Goal: Browse casually

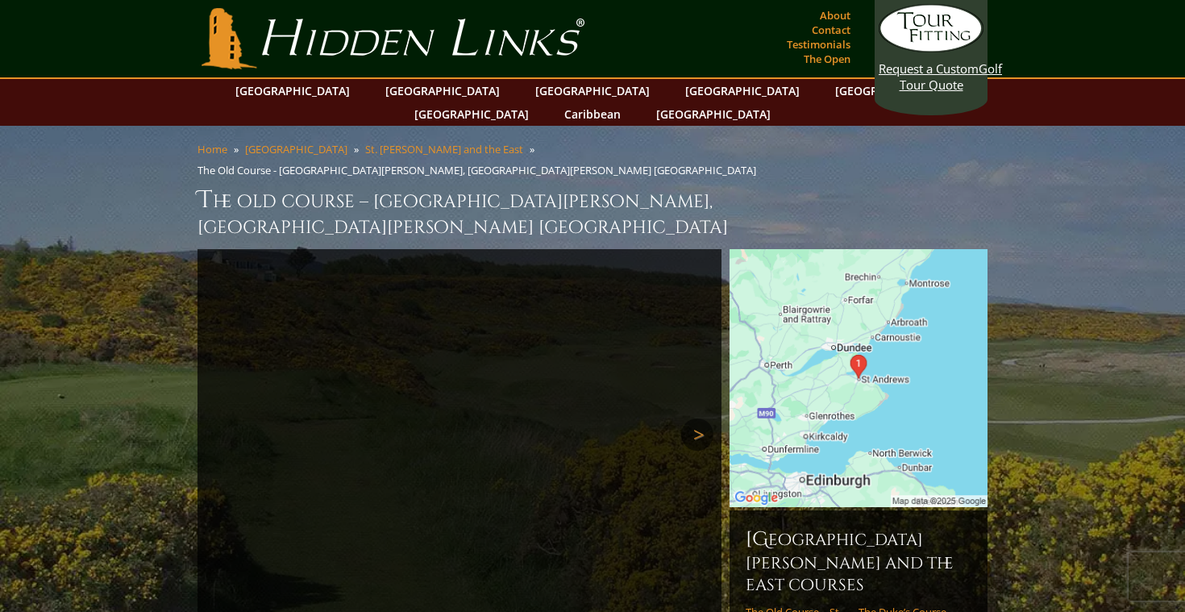
click at [709, 419] on link "Next" at bounding box center [697, 435] width 32 height 32
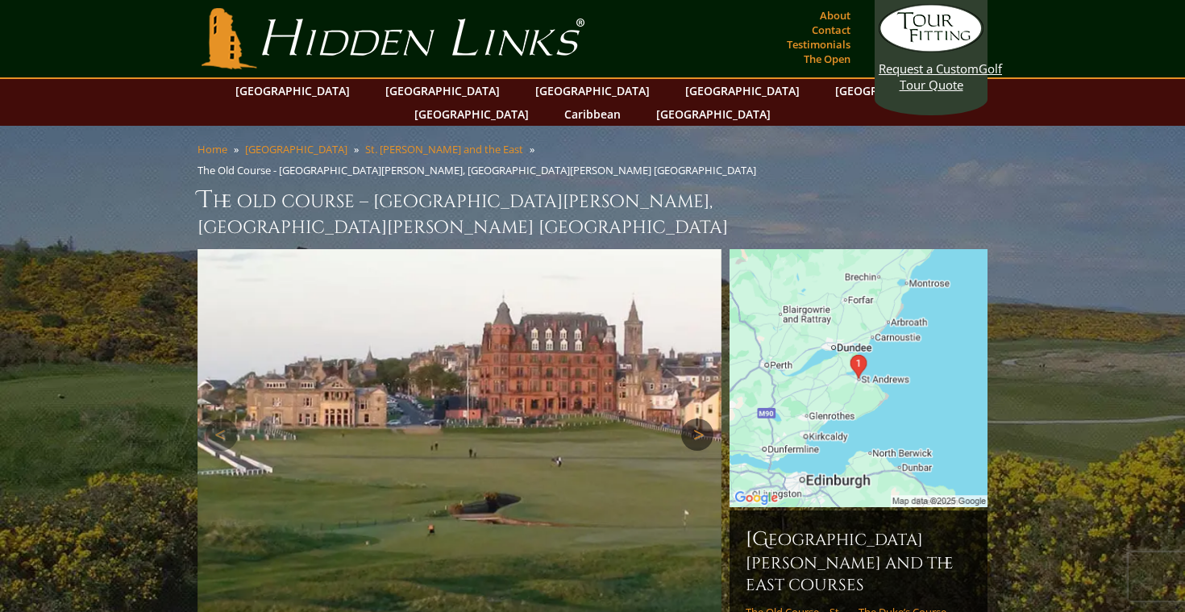
click at [709, 419] on link "Next" at bounding box center [697, 435] width 32 height 32
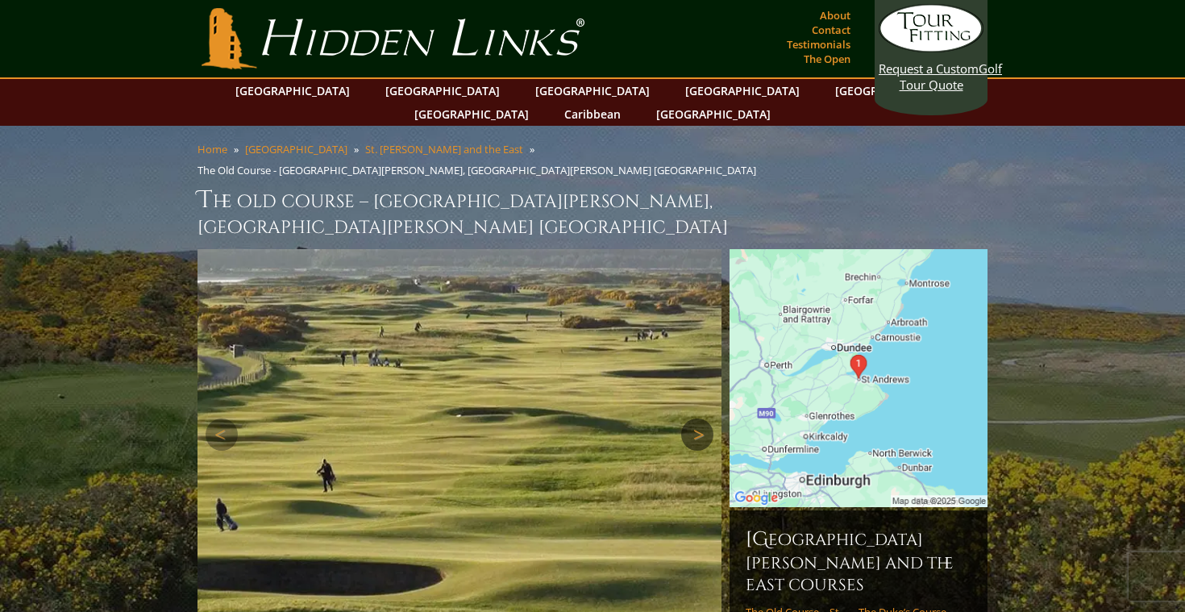
click at [709, 419] on link "Next" at bounding box center [697, 435] width 32 height 32
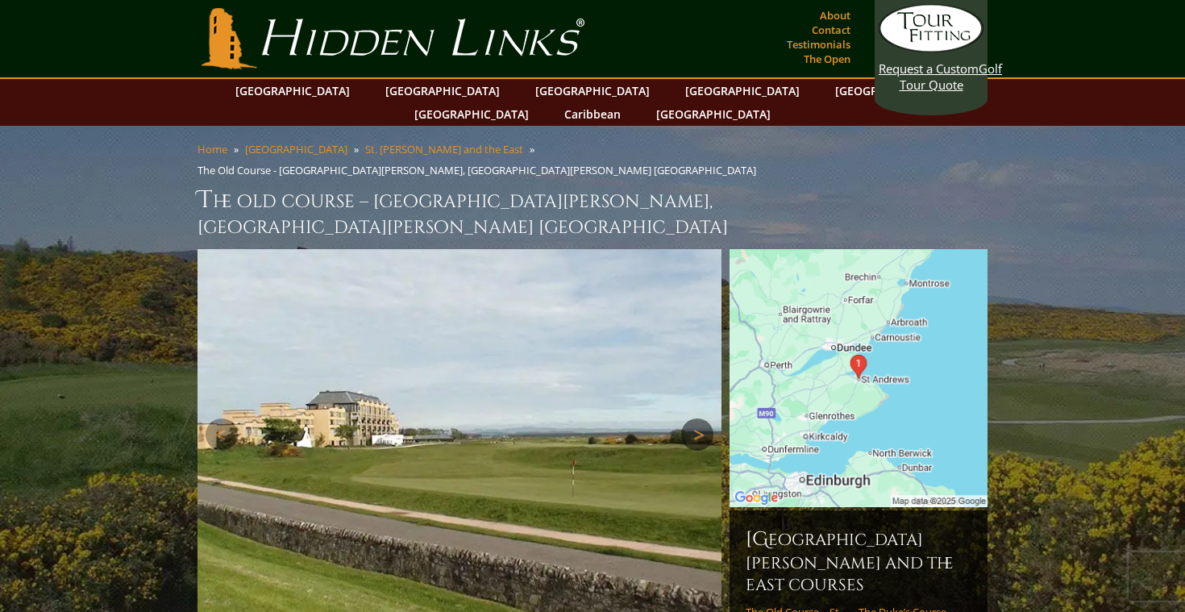
click at [709, 419] on link "Next" at bounding box center [697, 435] width 32 height 32
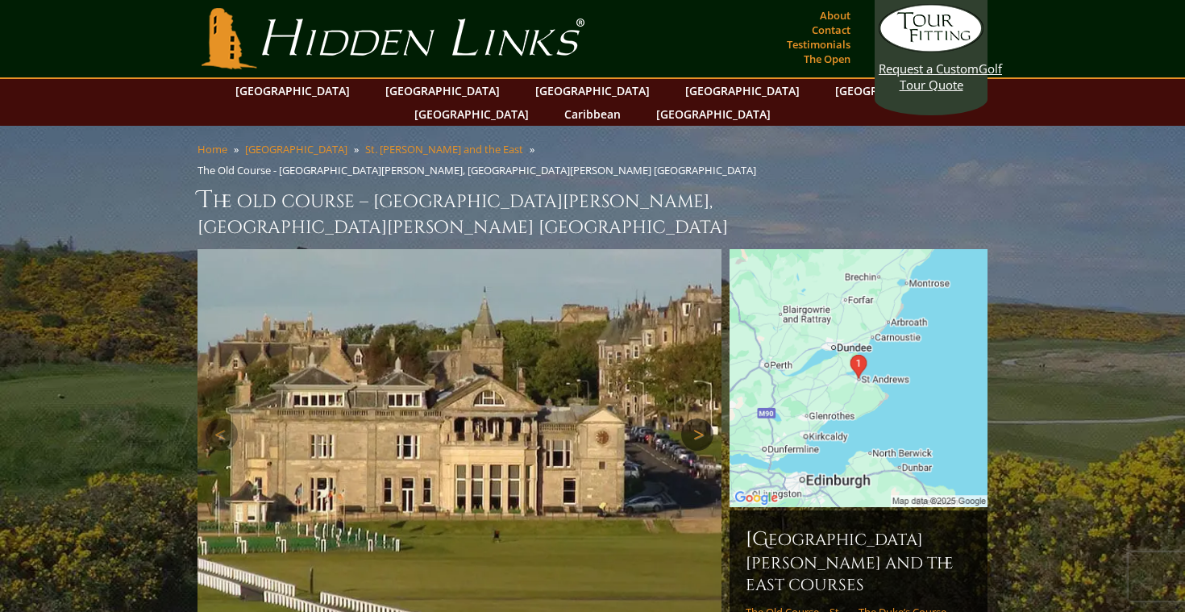
click at [709, 419] on link "Next" at bounding box center [697, 435] width 32 height 32
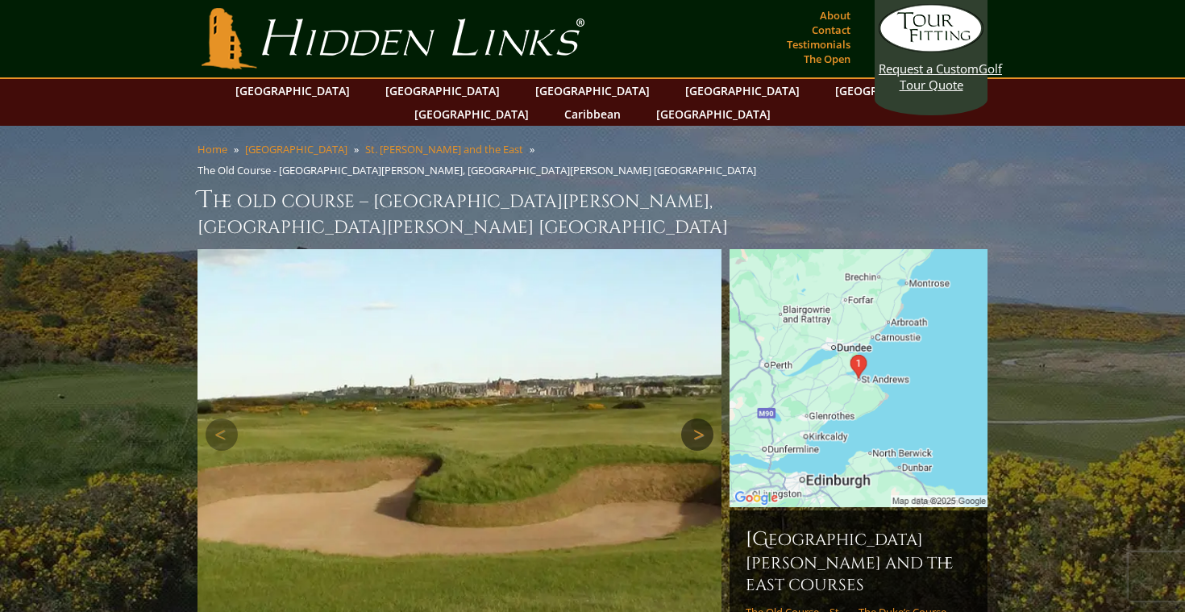
click at [709, 419] on link "Next" at bounding box center [697, 435] width 32 height 32
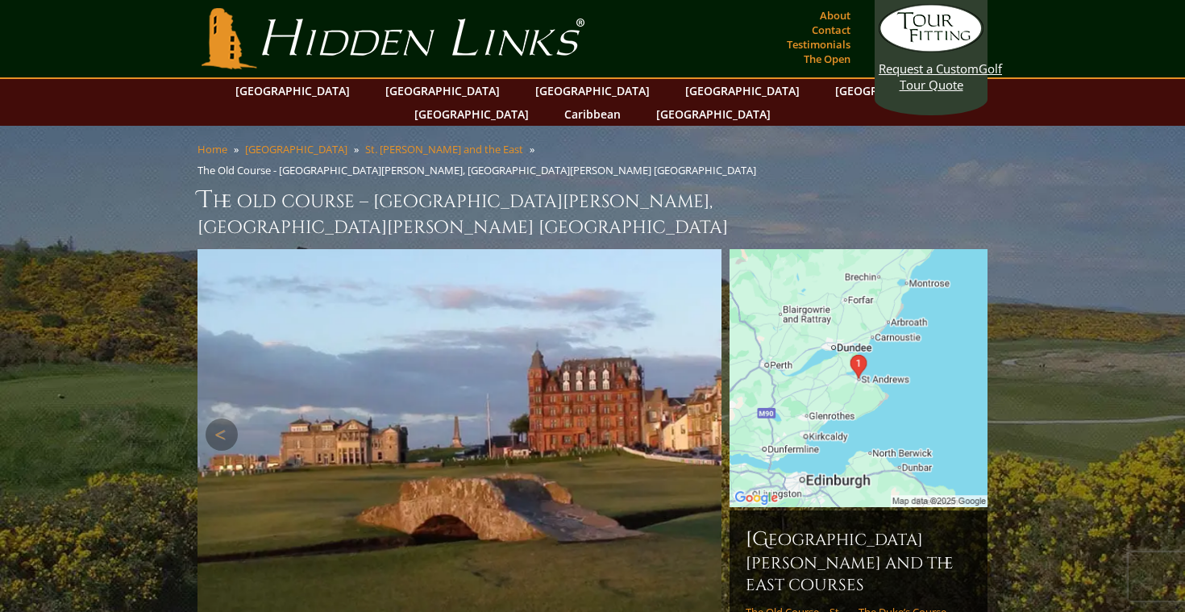
click at [709, 419] on link "Next" at bounding box center [697, 435] width 32 height 32
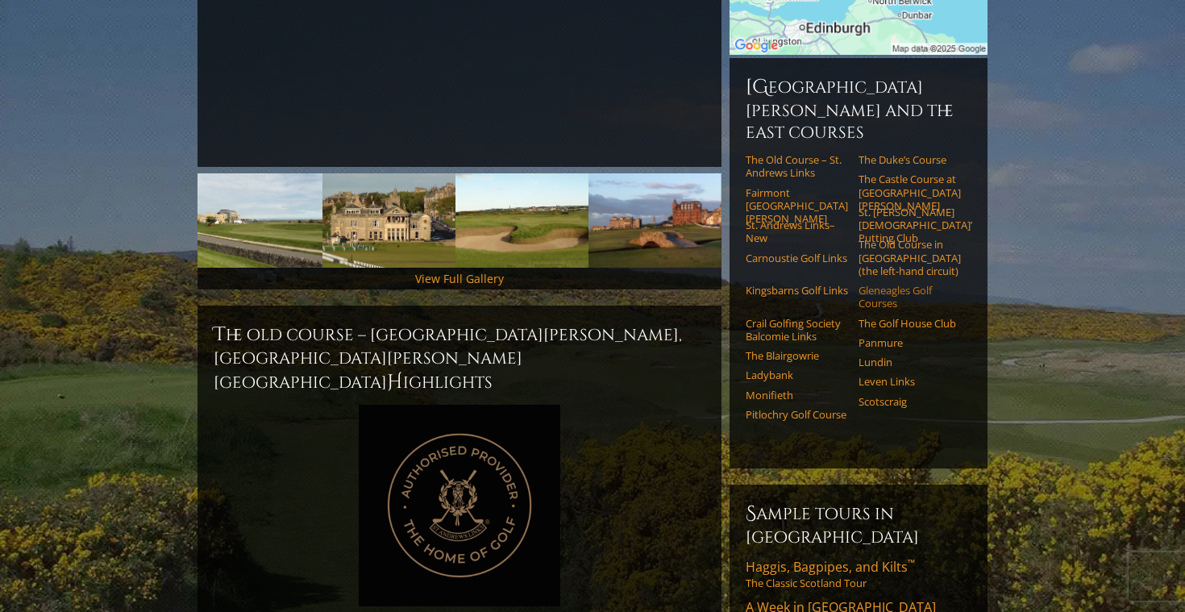
scroll to position [465, 0]
